Goal: Task Accomplishment & Management: Complete application form

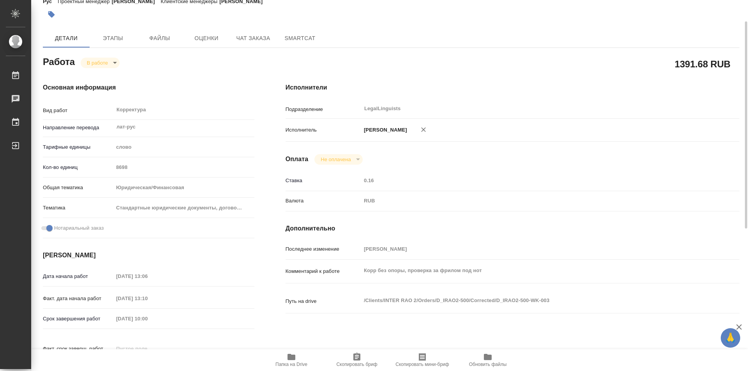
scroll to position [117, 0]
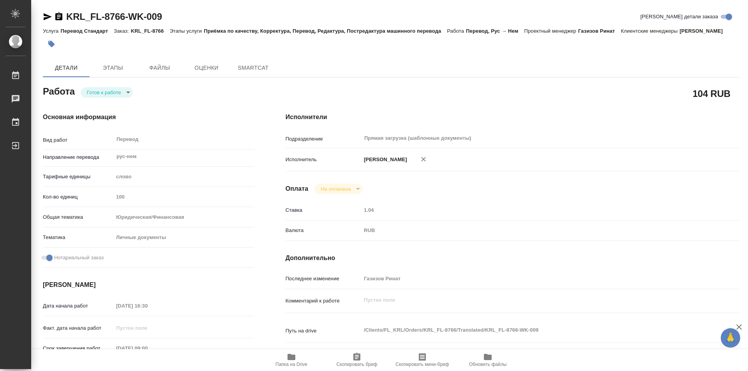
type textarea "x"
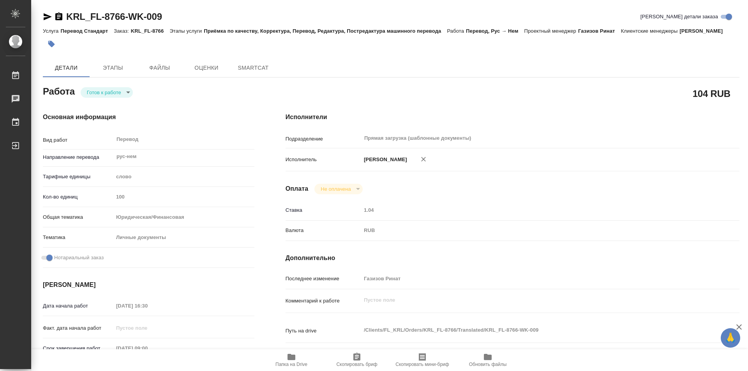
type textarea "x"
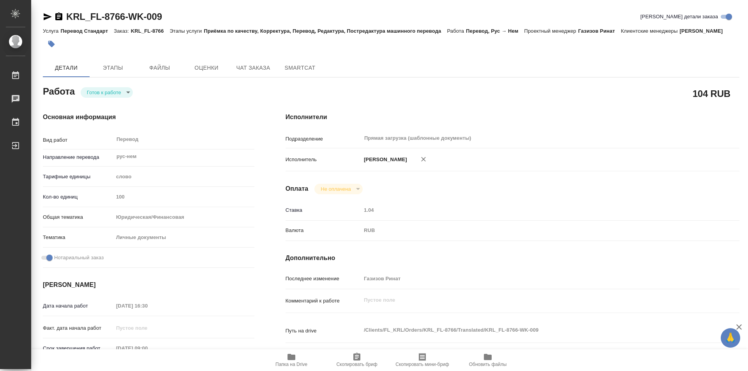
scroll to position [78, 0]
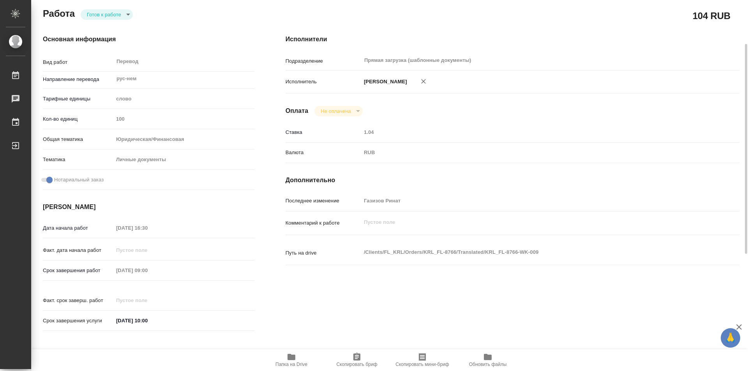
type textarea "x"
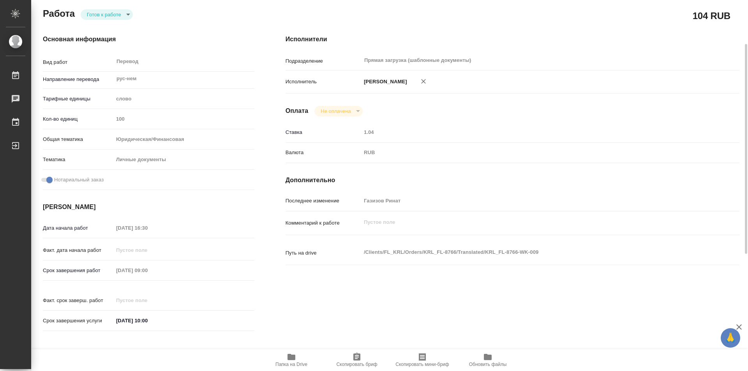
type textarea "x"
